Goal: Task Accomplishment & Management: Manage account settings

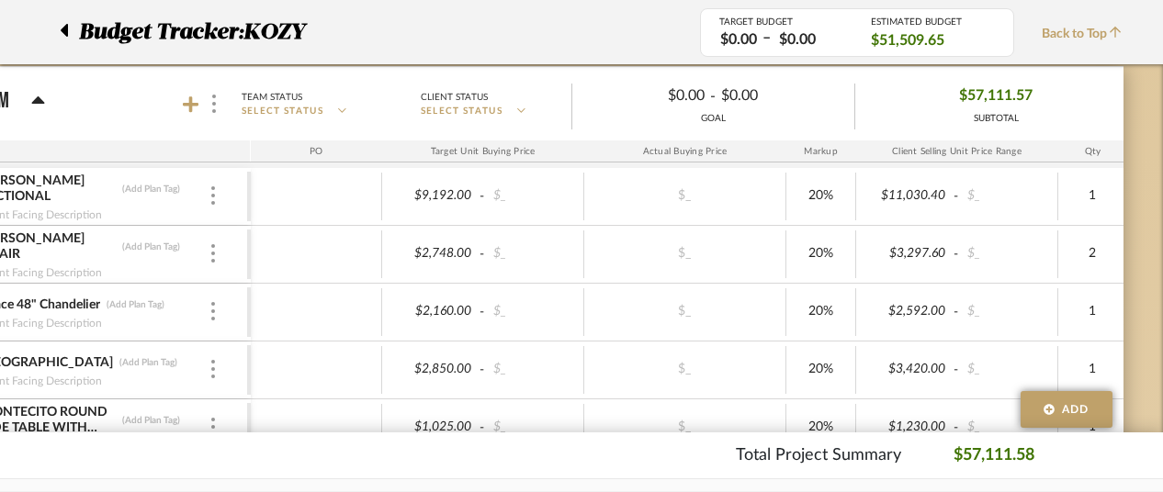
scroll to position [0, 160]
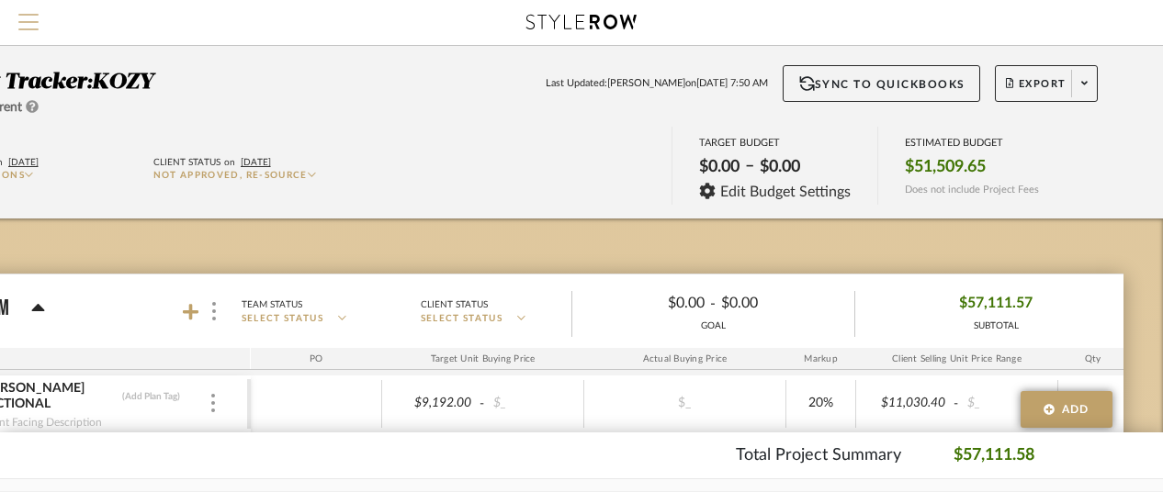
click at [22, 15] on span "Menu" at bounding box center [28, 15] width 20 height 2
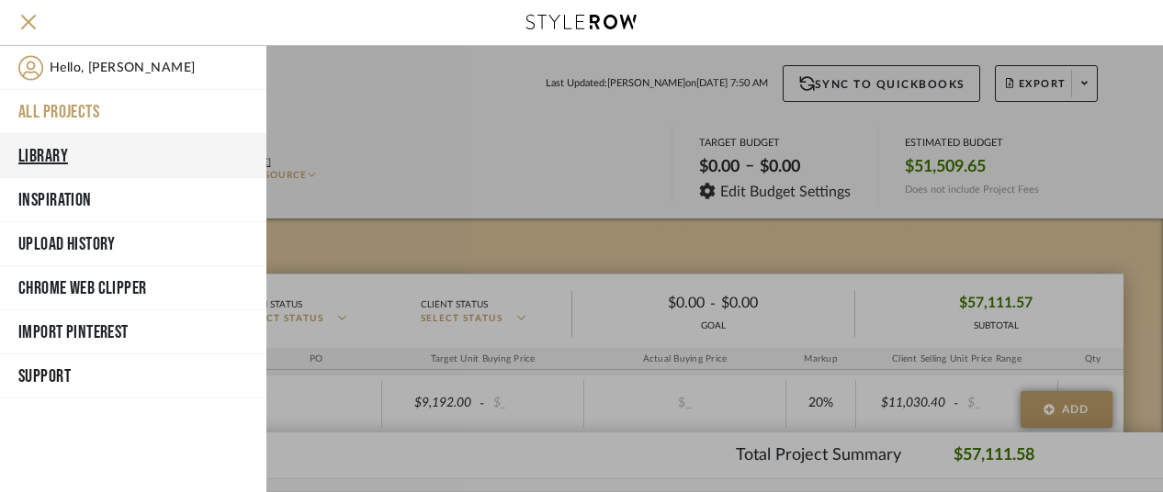
click at [42, 148] on button "Library" at bounding box center [133, 156] width 266 height 44
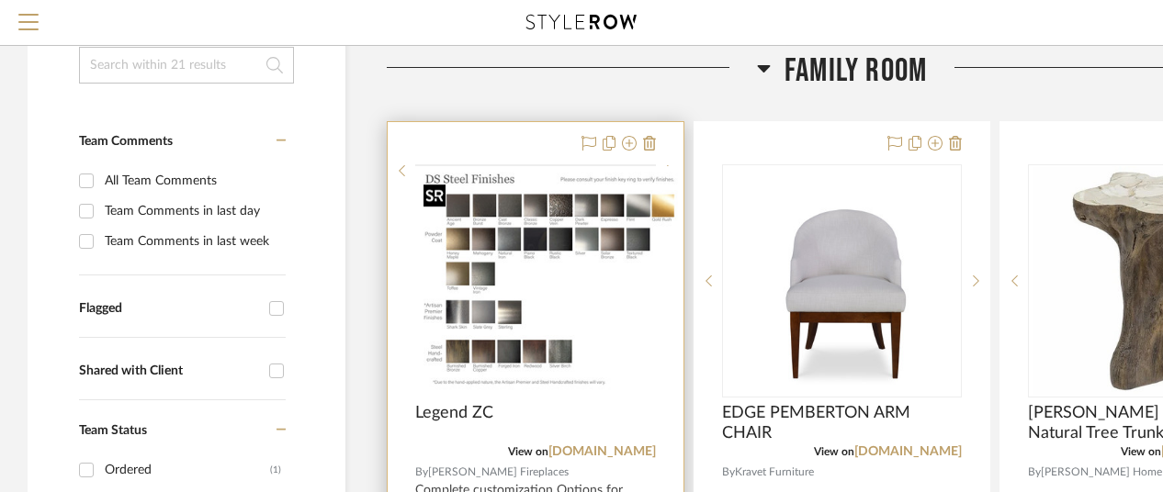
scroll to position [367, 0]
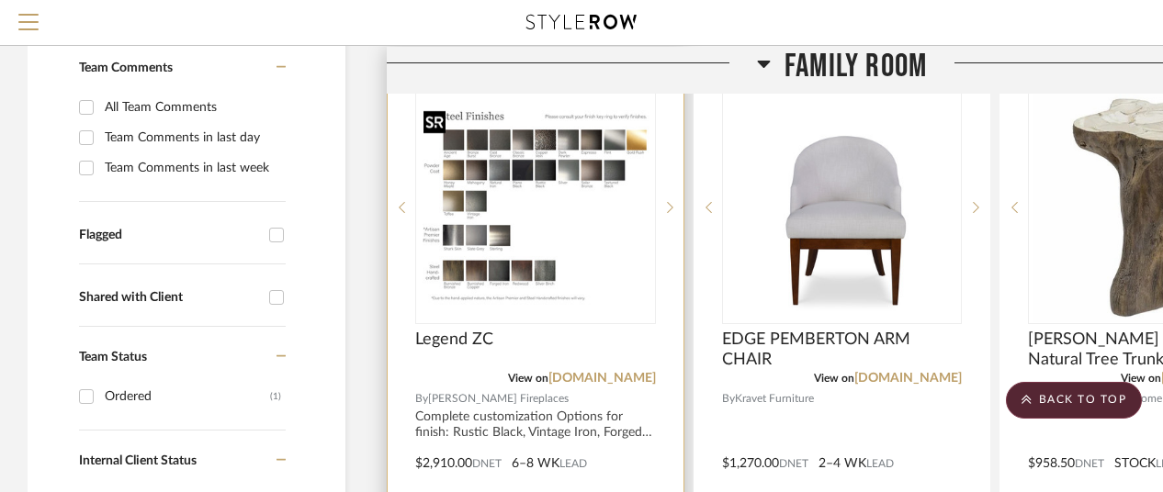
click at [480, 240] on img "0" at bounding box center [535, 208] width 237 height 206
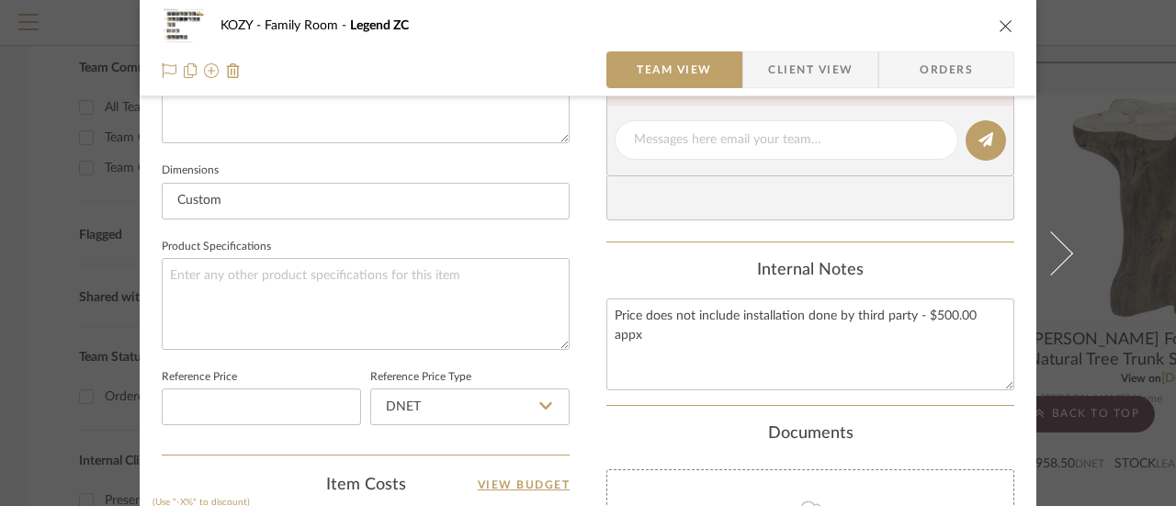
scroll to position [735, 0]
click at [623, 313] on textarea "Price does not include installation done by third party - $500.00 appx" at bounding box center [810, 344] width 408 height 91
click at [1001, 310] on textarea "Price does not include installation done by third party - $500.00 appx" at bounding box center [810, 344] width 408 height 91
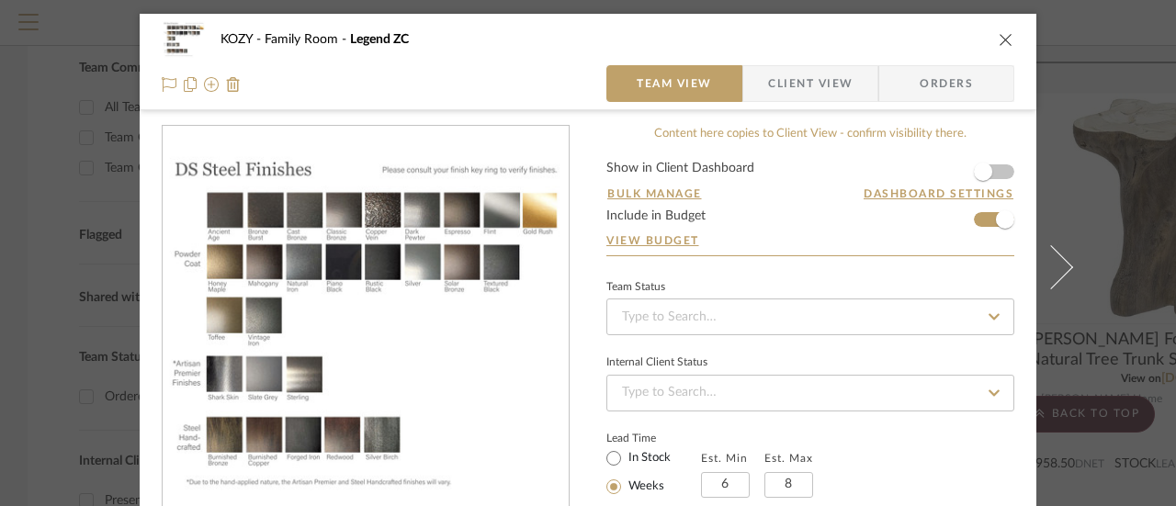
scroll to position [92, 0]
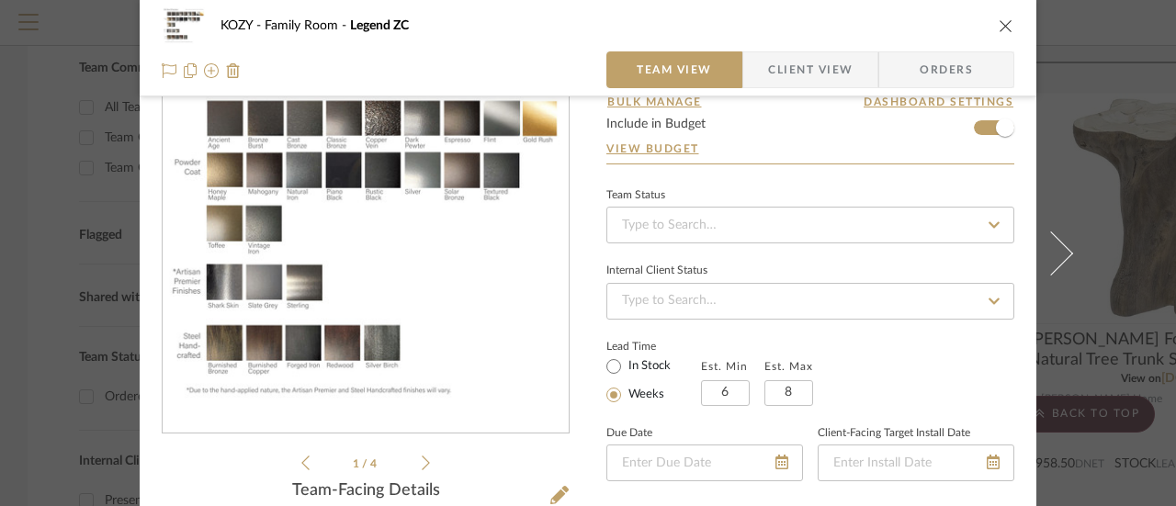
click at [987, 222] on icon at bounding box center [994, 225] width 17 height 13
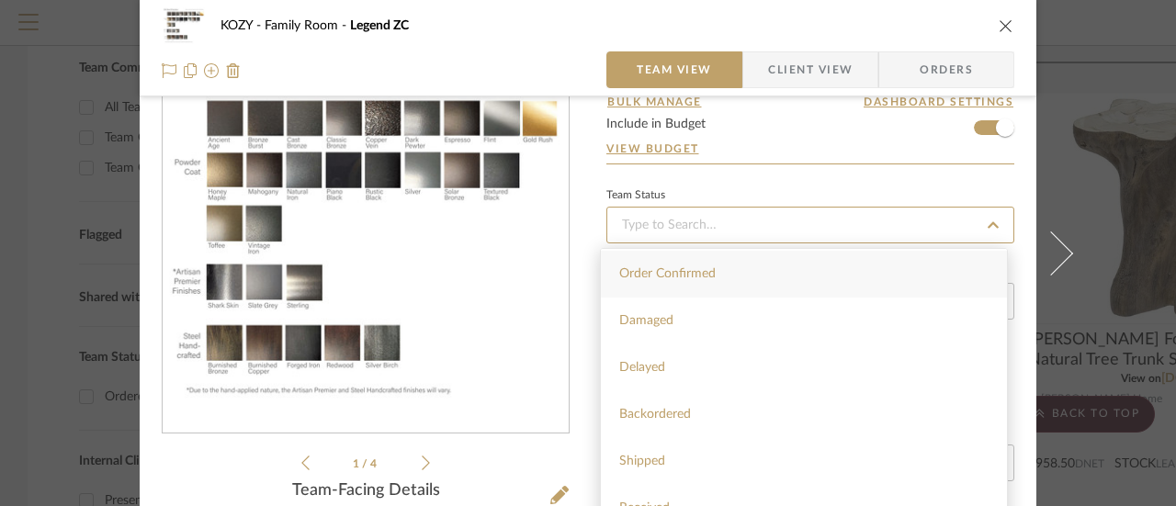
scroll to position [0, 0]
click at [649, 311] on div "Ordered" at bounding box center [804, 319] width 406 height 47
type input "[DATE]"
type input "Ordered"
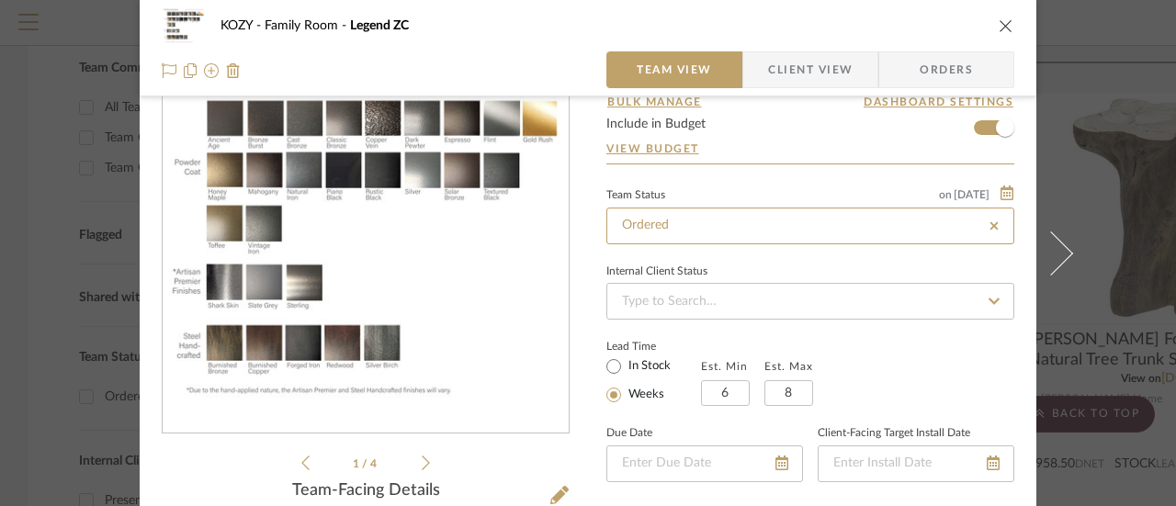
type input "[DATE]"
type input "Ordered"
click at [988, 299] on icon at bounding box center [993, 301] width 11 height 6
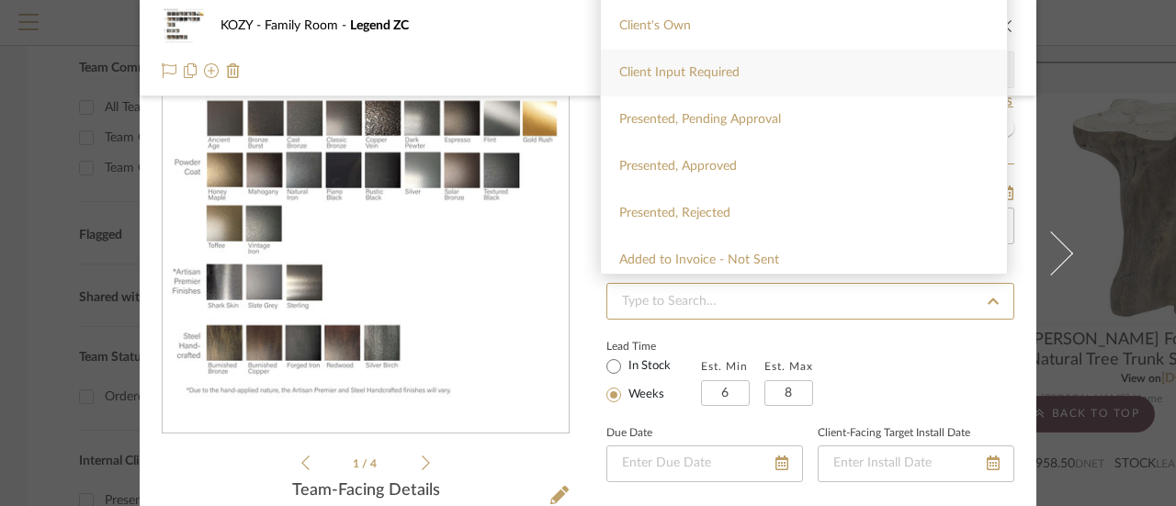
scroll to position [92, 0]
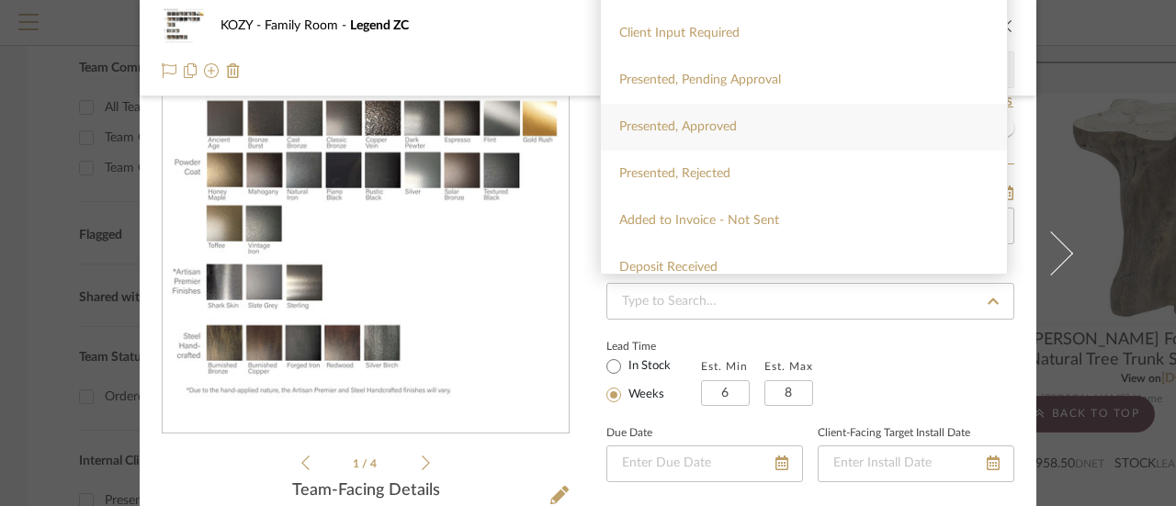
click at [683, 124] on span "Presented, Approved" at bounding box center [678, 126] width 118 height 13
type input "[DATE]"
type input "Presented, Approved"
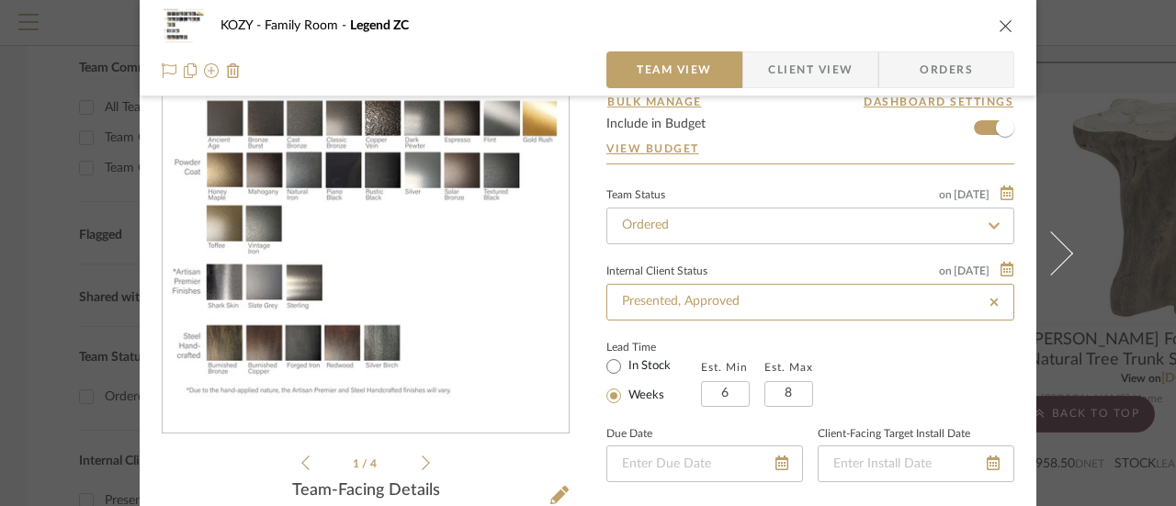
type input "[DATE]"
type input "Presented, Approved"
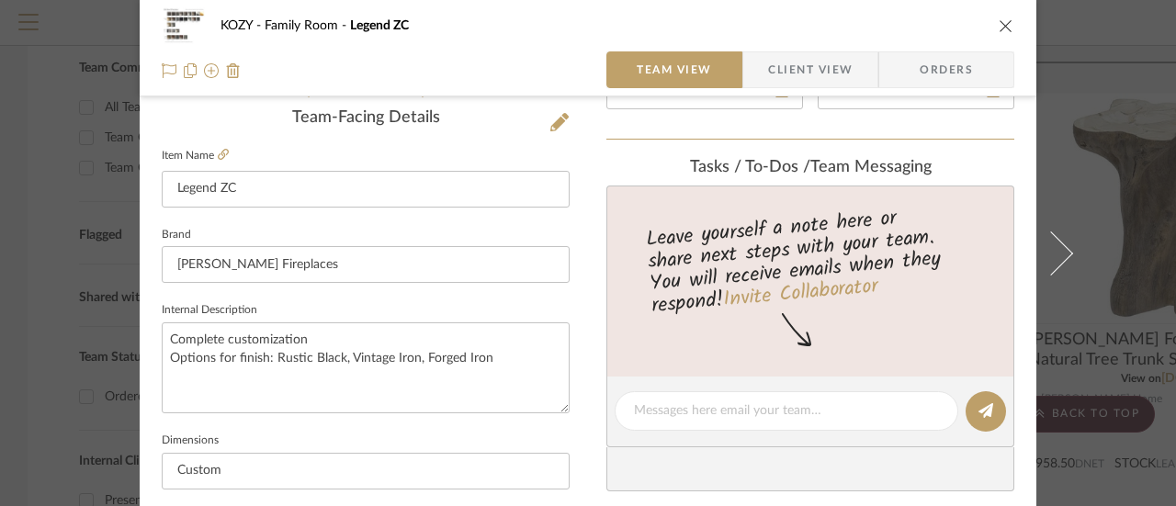
scroll to position [557, 0]
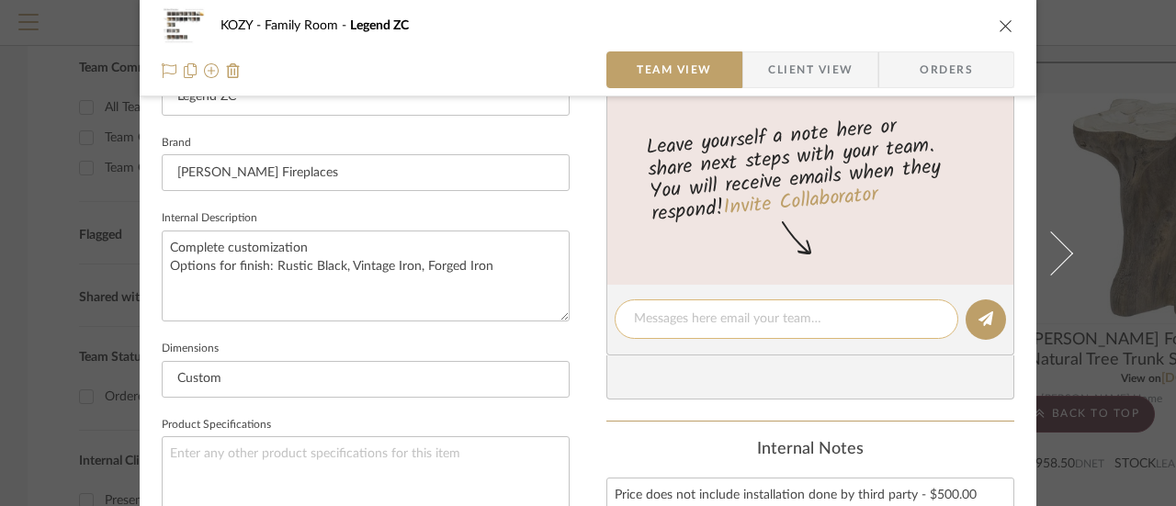
click at [641, 317] on textarea at bounding box center [786, 319] width 305 height 19
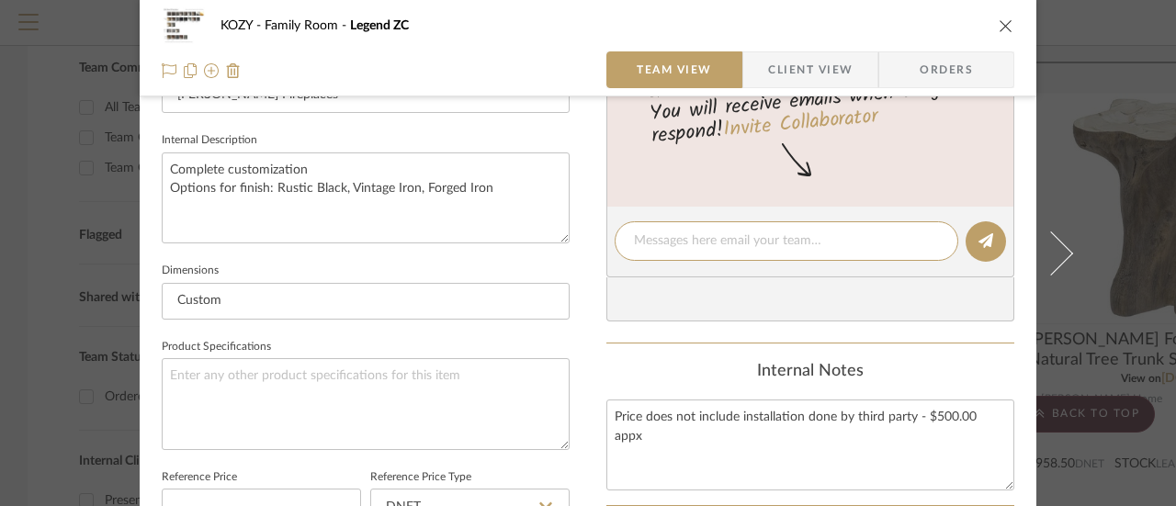
scroll to position [643, 0]
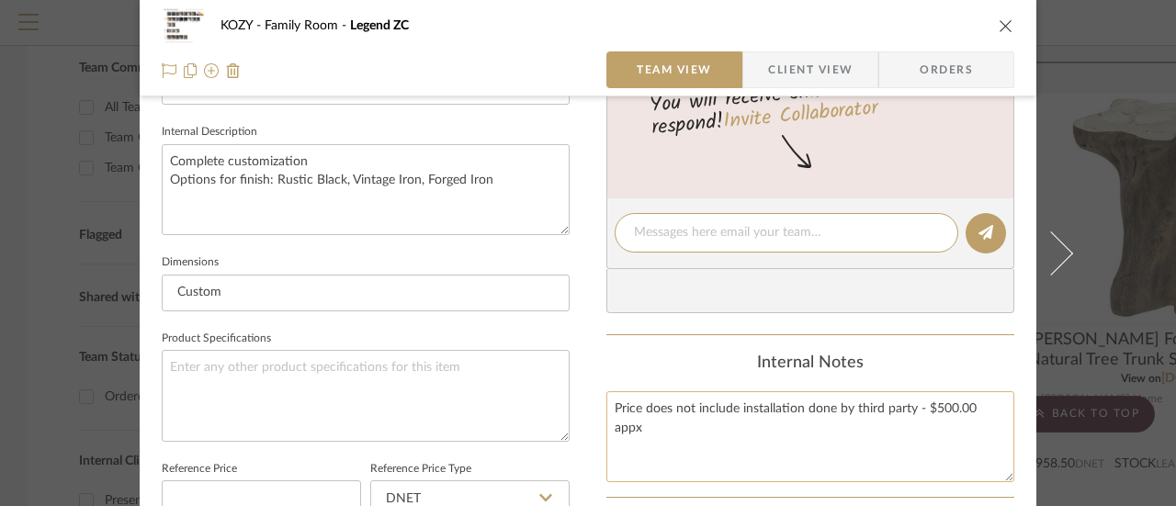
click at [1000, 405] on textarea "Price does not include installation done by third party - $500.00 appx" at bounding box center [810, 436] width 408 height 91
type textarea "Price does not include installation done by third party - $500.00 appx [PERSON_…"
click at [999, 24] on icon "close" at bounding box center [1006, 25] width 15 height 15
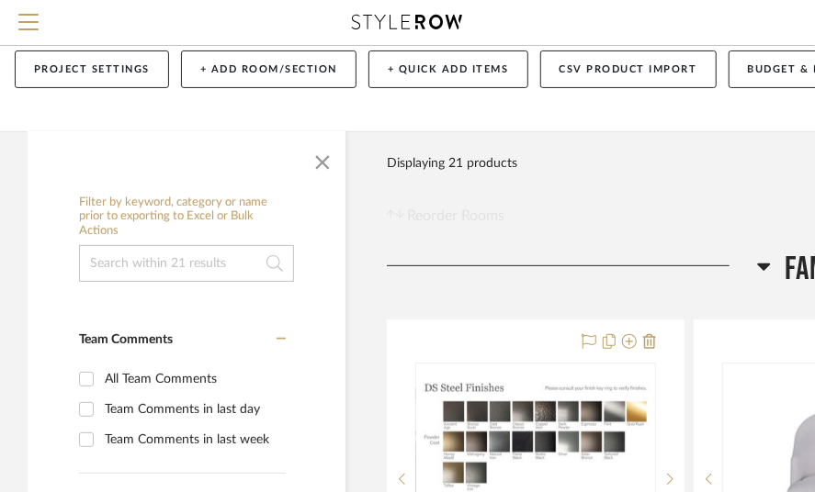
scroll to position [184, 0]
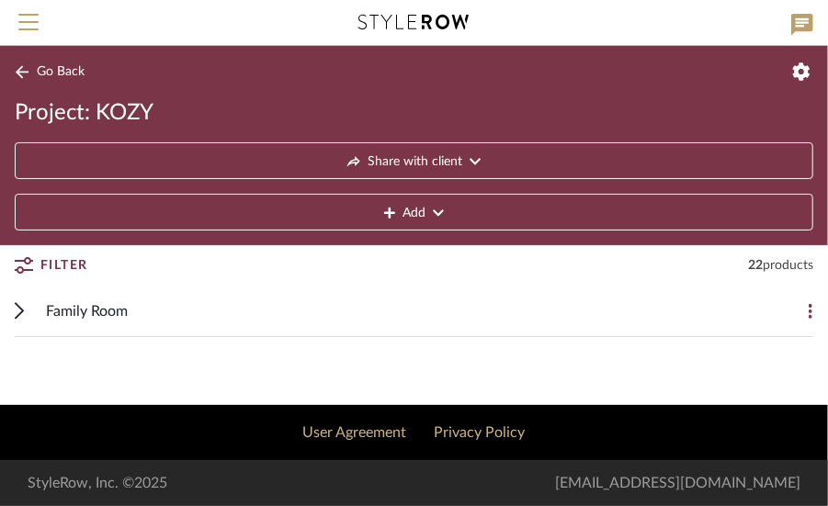
click at [93, 303] on span "Family Room" at bounding box center [87, 311] width 82 height 22
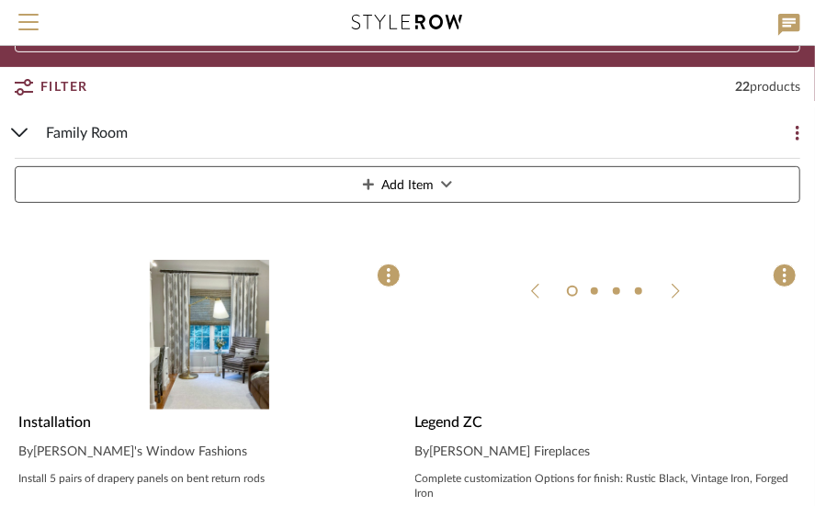
scroll to position [276, 0]
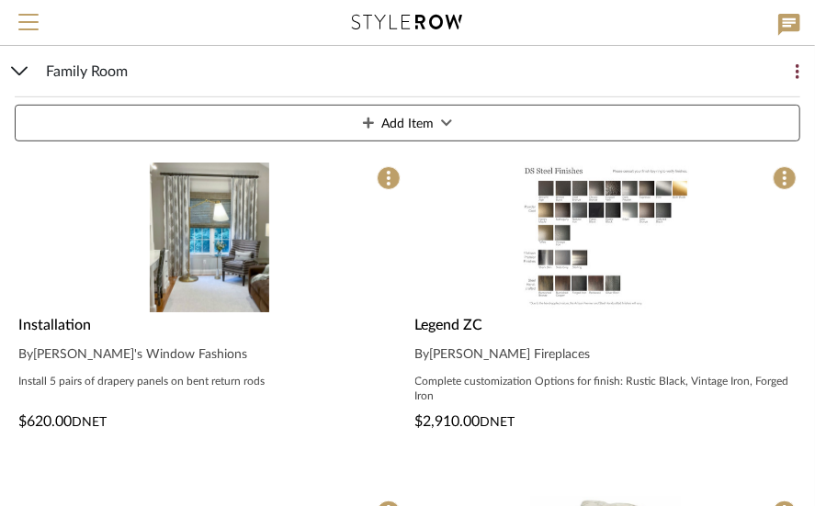
click at [217, 256] on img "0" at bounding box center [209, 238] width 119 height 150
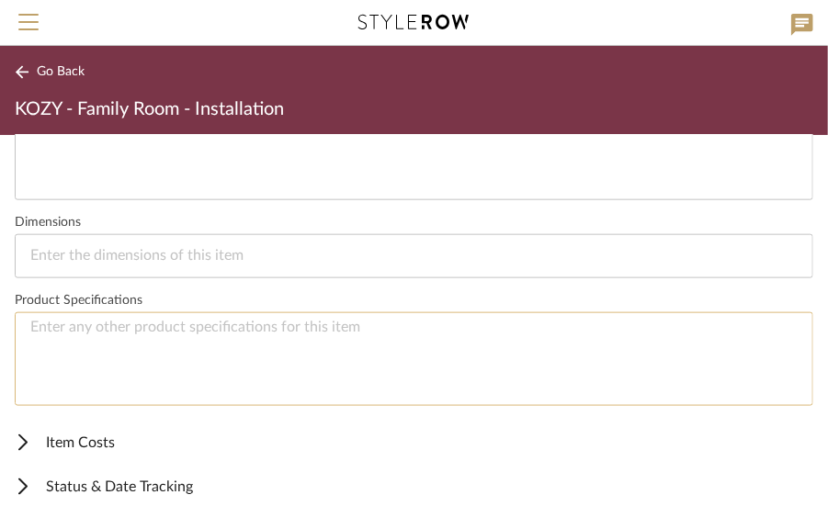
scroll to position [793, 0]
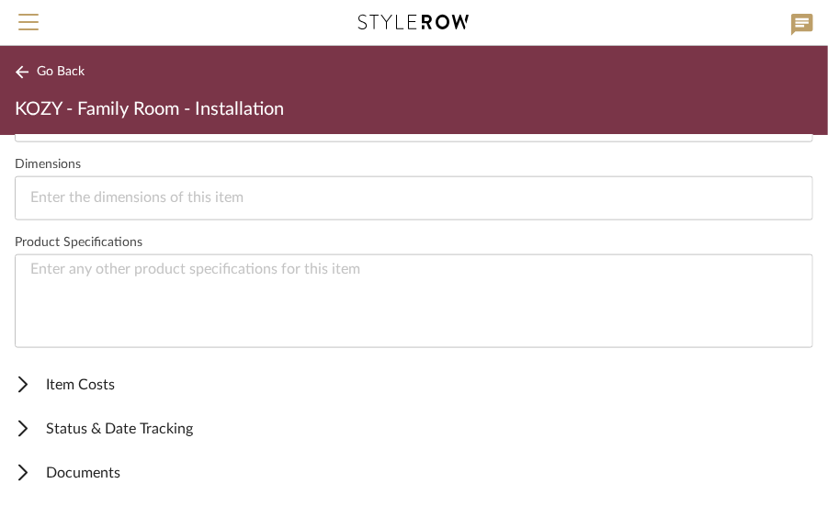
click at [70, 375] on span "Item Costs" at bounding box center [410, 385] width 791 height 22
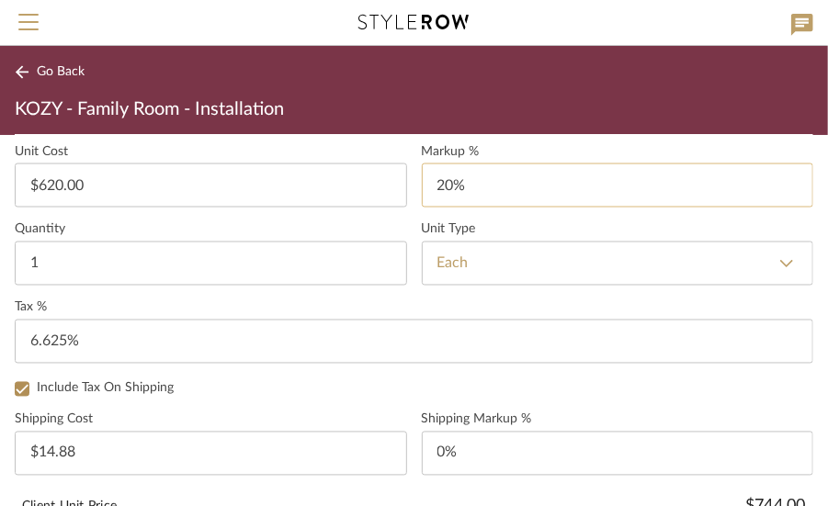
scroll to position [1160, 0]
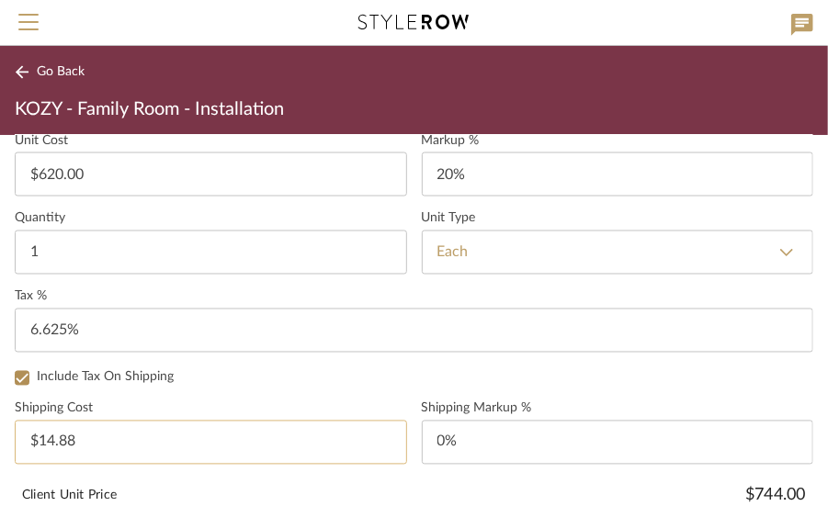
type input "14.88"
type input "0"
type input "$0.00"
type input "2%"
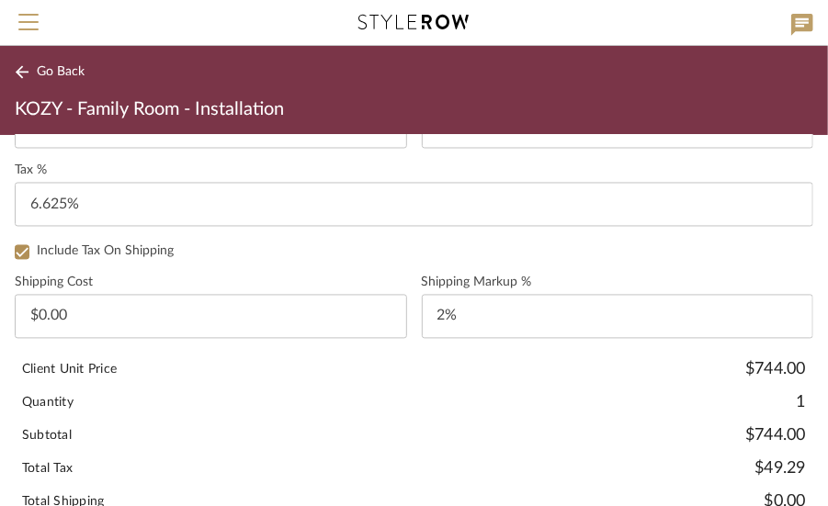
scroll to position [1495, 0]
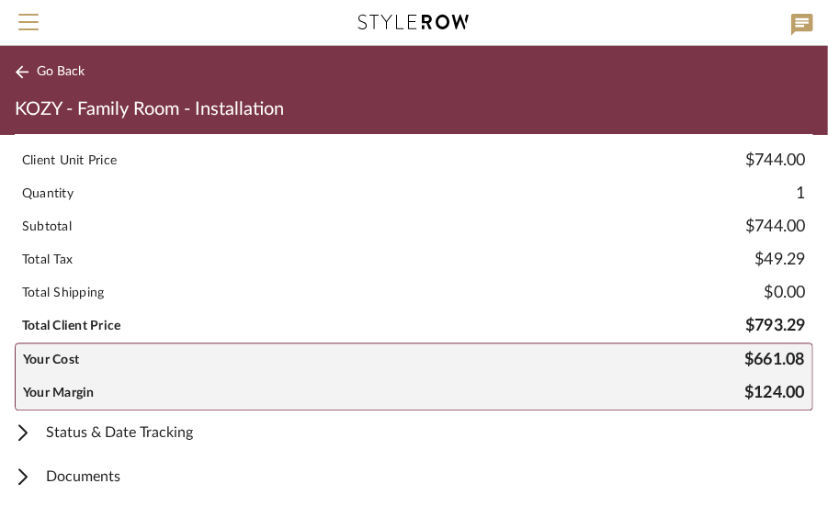
click at [97, 466] on span "Documents" at bounding box center [410, 477] width 791 height 22
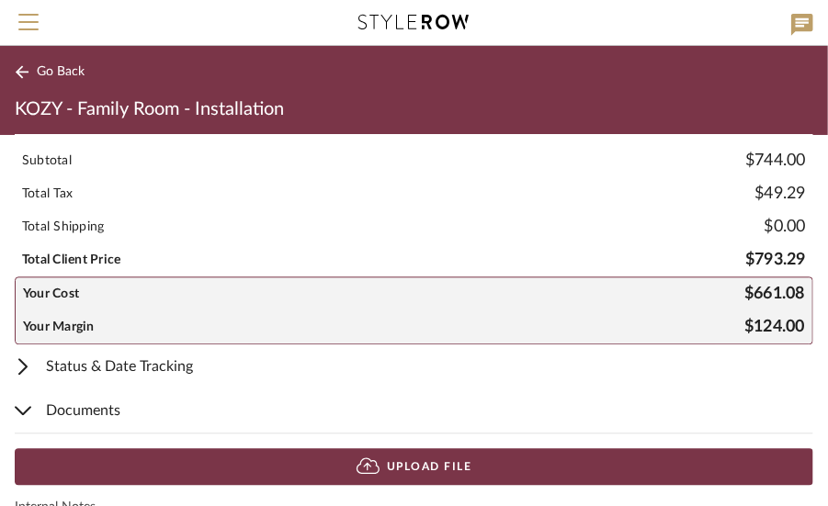
scroll to position [1679, 0]
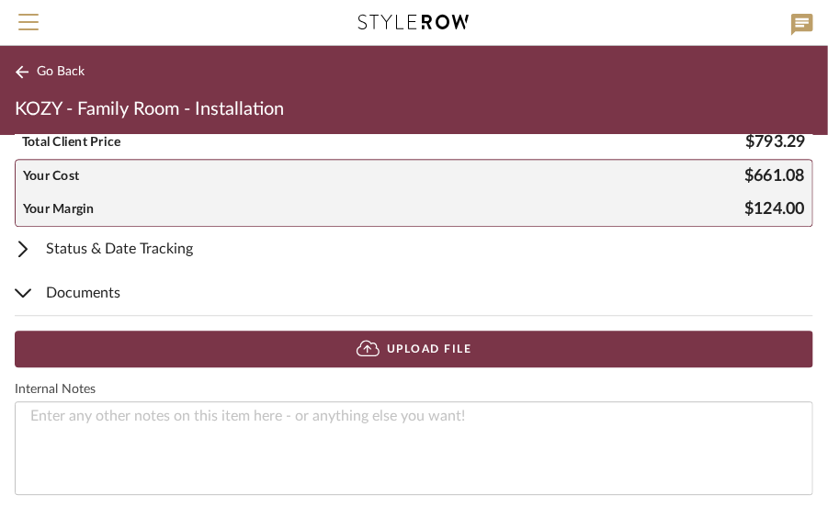
click at [419, 341] on button "Upload File" at bounding box center [414, 349] width 798 height 37
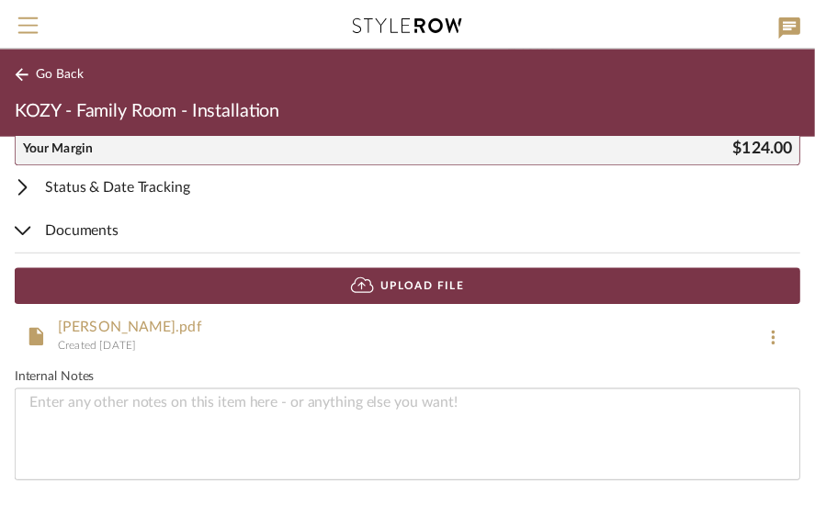
scroll to position [1650, 0]
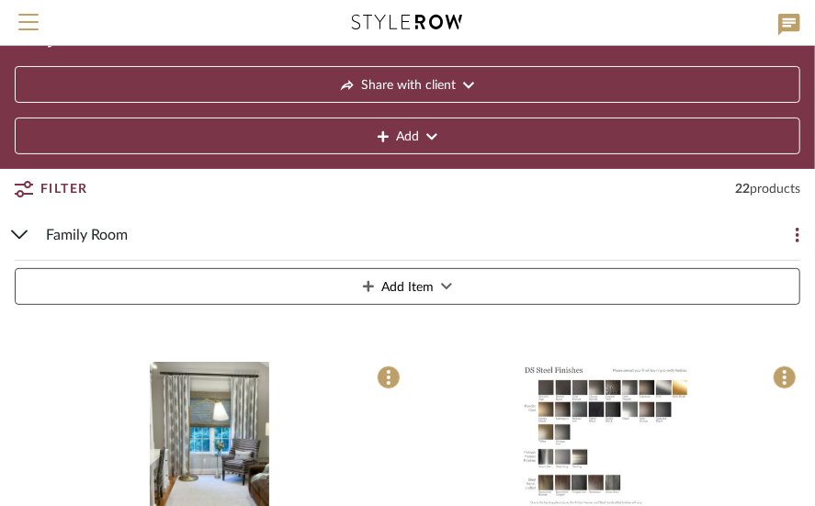
scroll to position [184, 0]
